Goal: Information Seeking & Learning: Learn about a topic

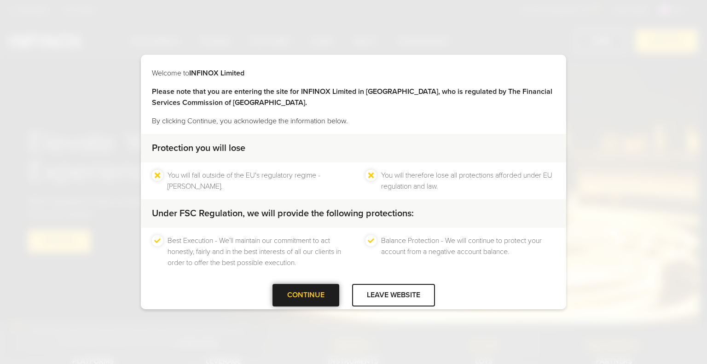
click at [306, 295] on div at bounding box center [306, 295] width 0 height 0
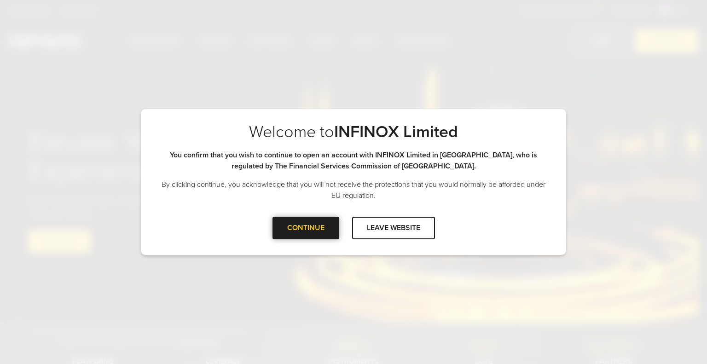
click at [306, 228] on div at bounding box center [306, 228] width 0 height 0
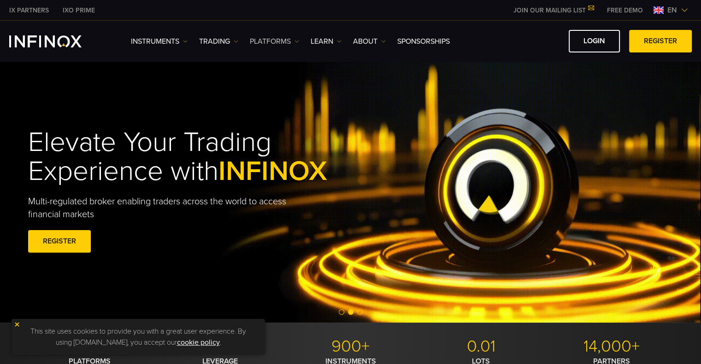
click at [276, 39] on link "PLATFORMS" at bounding box center [274, 41] width 49 height 11
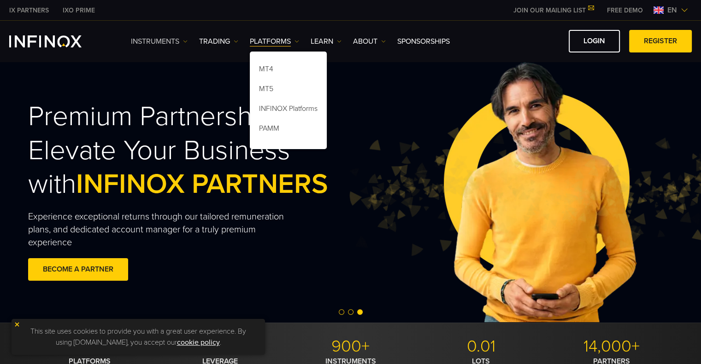
click at [183, 41] on img at bounding box center [185, 41] width 5 height 5
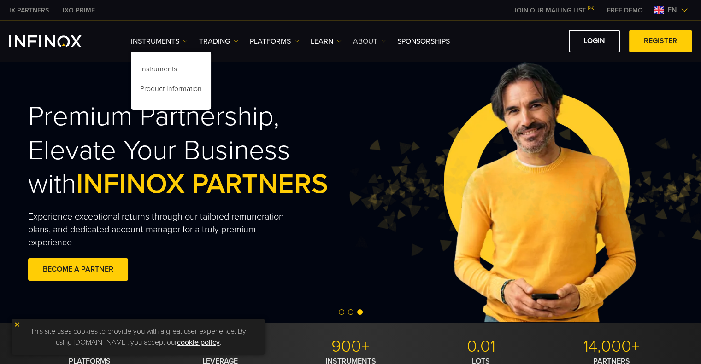
click at [361, 40] on link "ABOUT" at bounding box center [369, 41] width 33 height 11
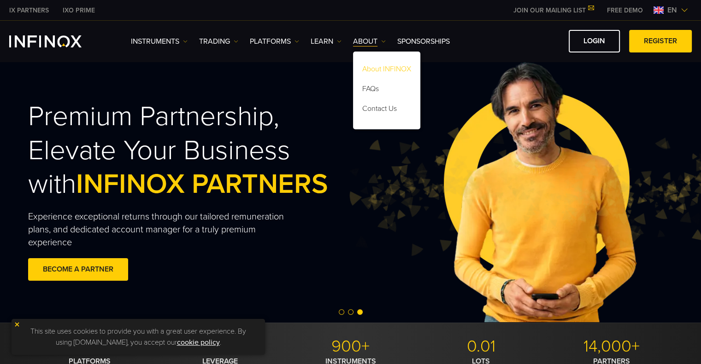
click at [383, 73] on link "About INFINOX" at bounding box center [386, 71] width 67 height 20
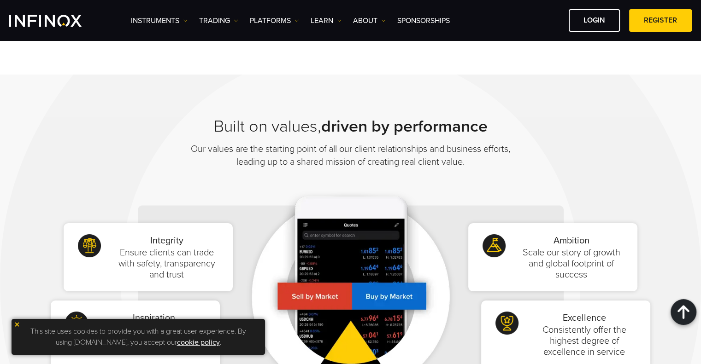
scroll to position [415, 0]
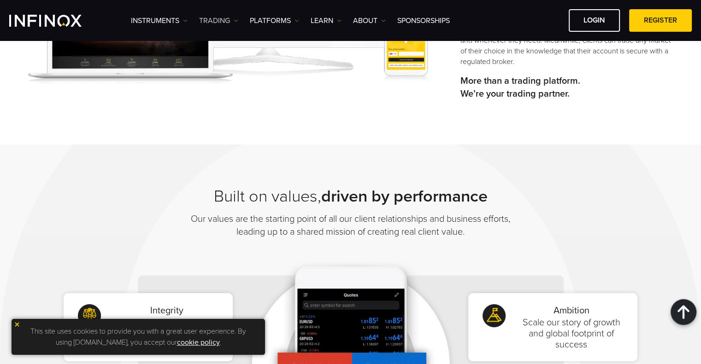
click at [226, 22] on link "TRADING" at bounding box center [218, 20] width 39 height 11
click at [159, 24] on link "Instruments" at bounding box center [159, 20] width 57 height 11
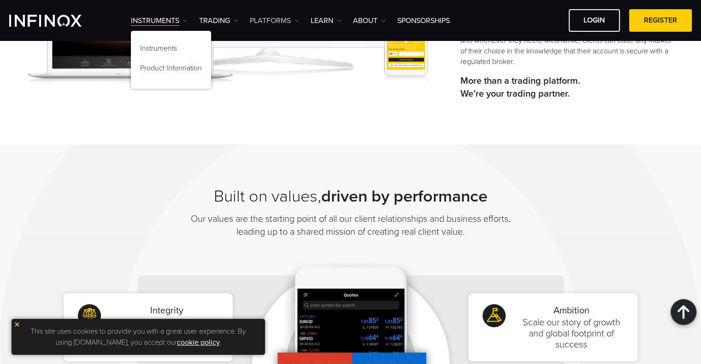
click at [288, 21] on link "PLATFORMS" at bounding box center [274, 20] width 49 height 11
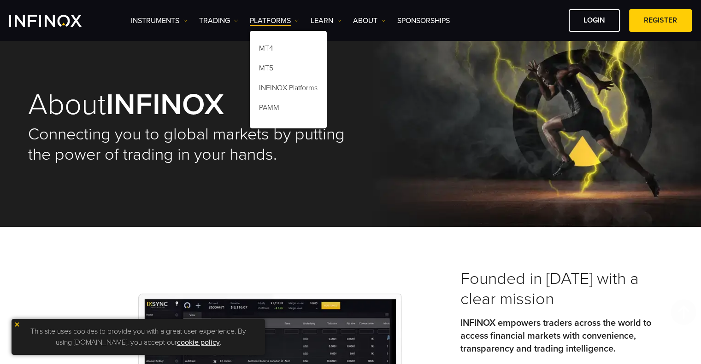
scroll to position [0, 0]
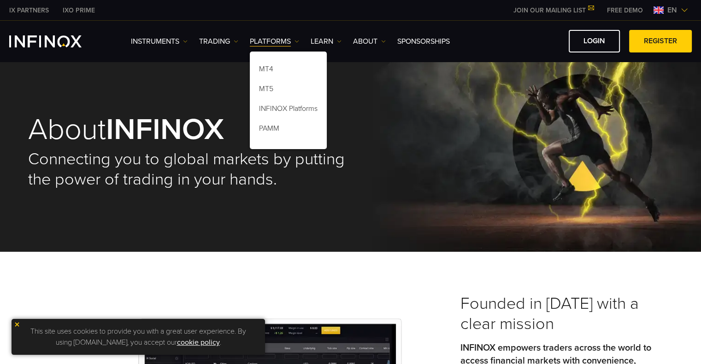
click at [687, 12] on img at bounding box center [683, 9] width 7 height 7
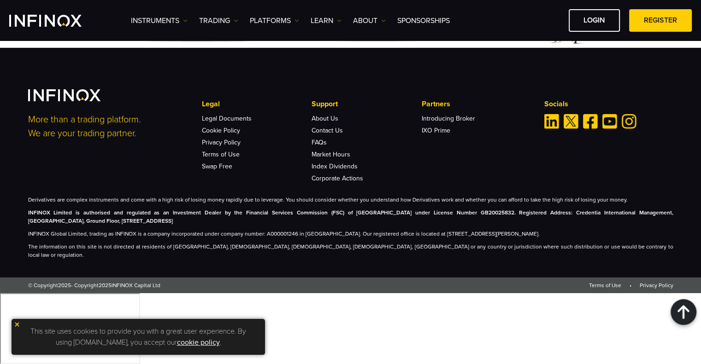
scroll to position [3390, 0]
click at [16, 325] on img at bounding box center [17, 324] width 6 height 6
